Goal: Task Accomplishment & Management: Complete application form

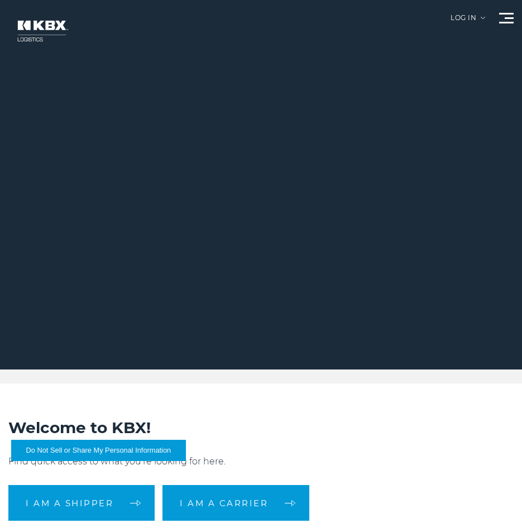
click at [504, 16] on div at bounding box center [506, 18] width 15 height 11
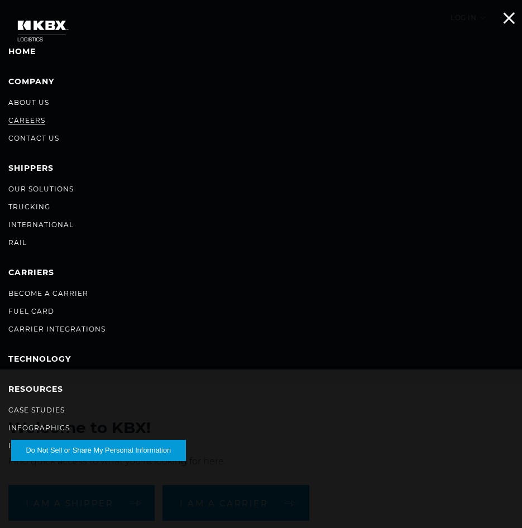
click at [26, 120] on link "Careers" at bounding box center [26, 120] width 37 height 8
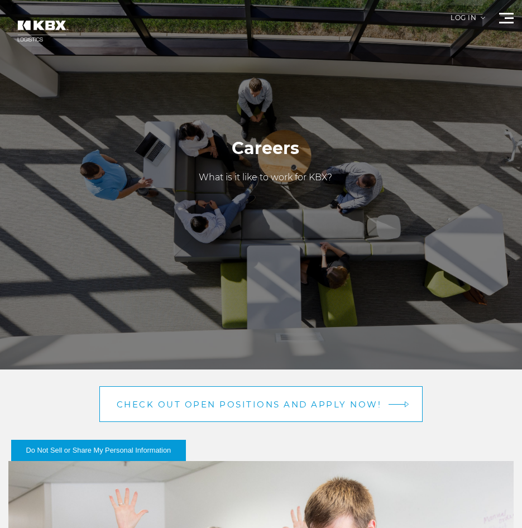
click at [262, 397] on link "Check out open positions and apply now!" at bounding box center [261, 404] width 324 height 36
click at [197, 408] on span "Check out open positions and apply now!" at bounding box center [249, 404] width 265 height 8
